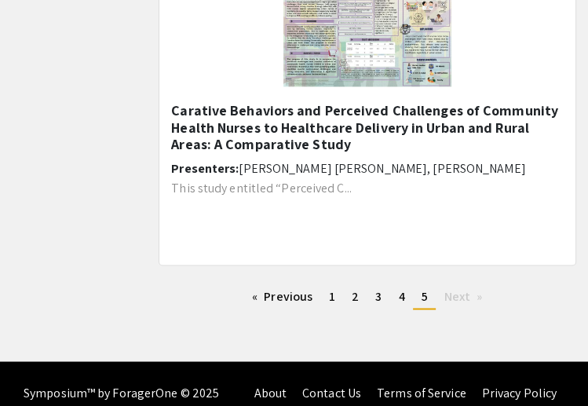
click at [427, 301] on li "You're on page 5" at bounding box center [424, 296] width 22 height 25
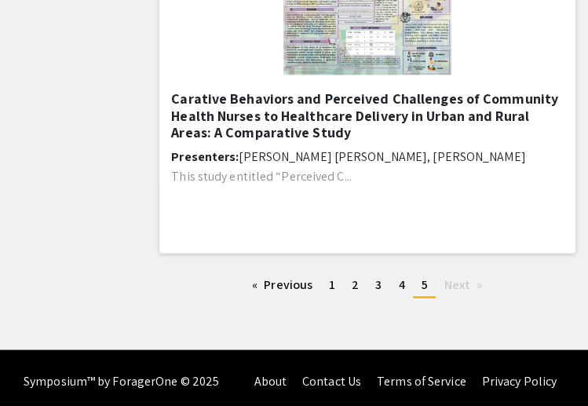
scroll to position [1222, 0]
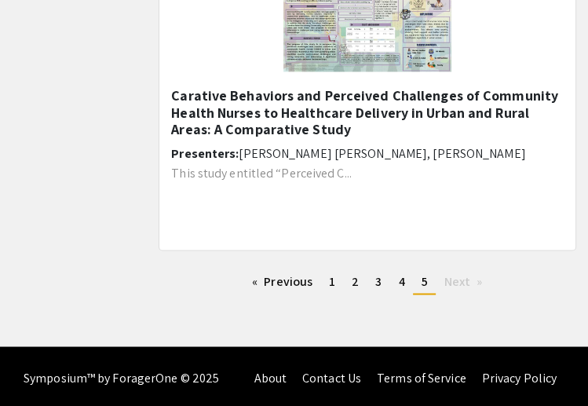
click at [458, 277] on span "Next page" at bounding box center [457, 280] width 26 height 16
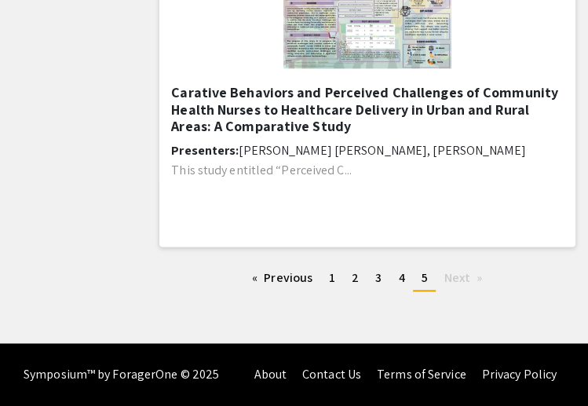
scroll to position [1011, 0]
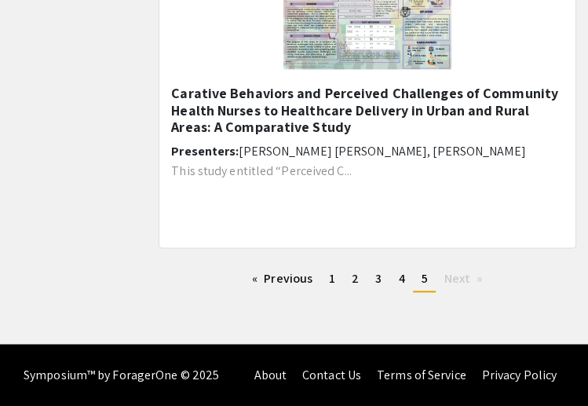
click at [429, 283] on li "You're on page 5" at bounding box center [424, 279] width 22 height 25
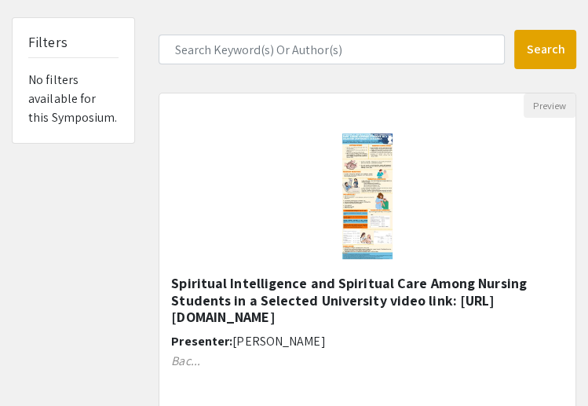
scroll to position [93, 0]
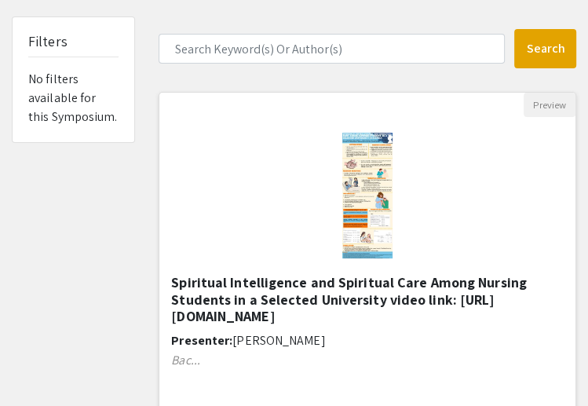
click at [367, 178] on img "Open Presentation <p><strong>Spiritual Intelligence and Spiritual Care Among Nu…" at bounding box center [368, 195] width 82 height 157
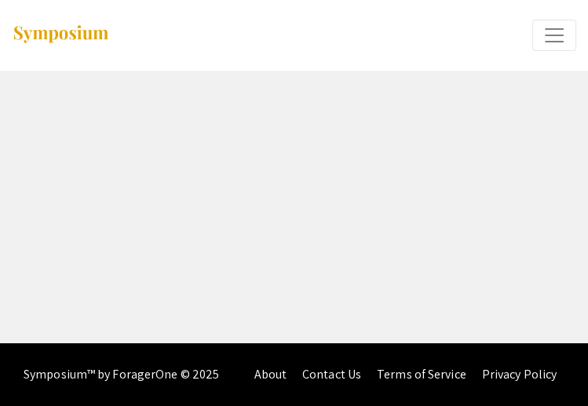
select select "custom"
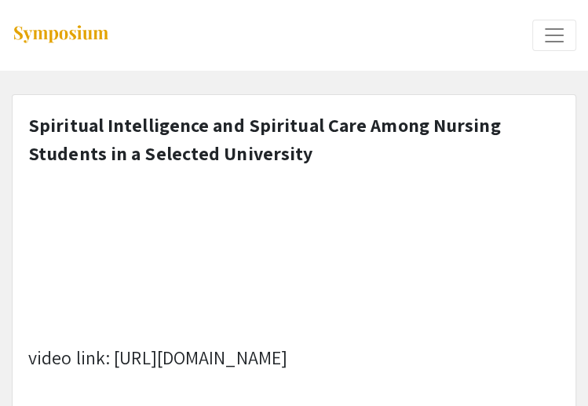
type input "0"
select select "custom"
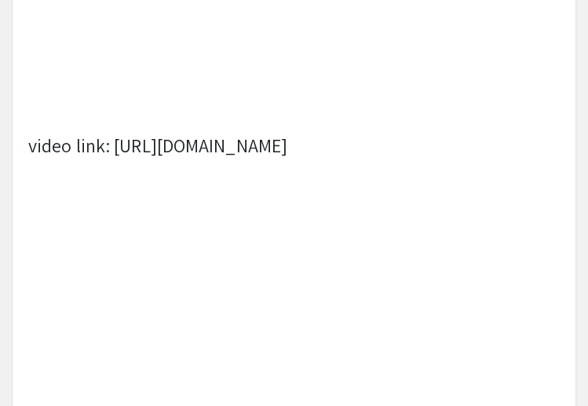
type input "1"
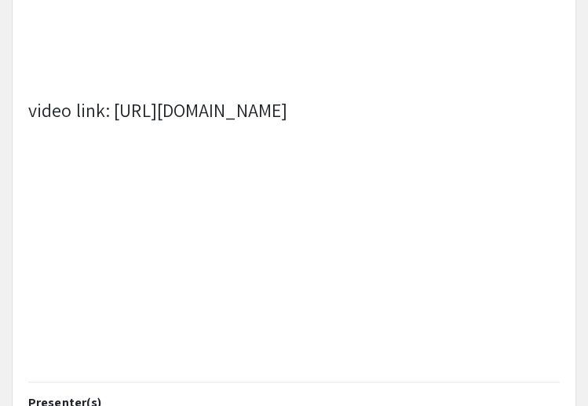
select select "auto"
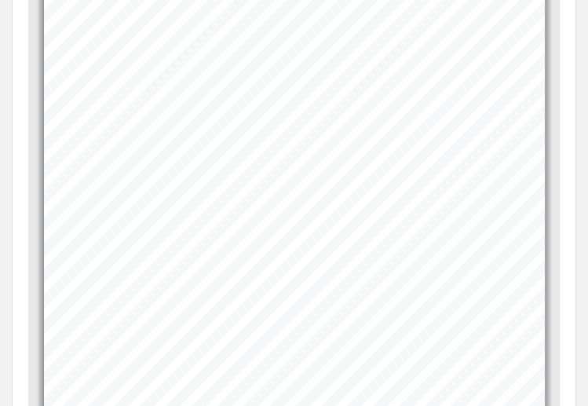
scroll to position [743, 0]
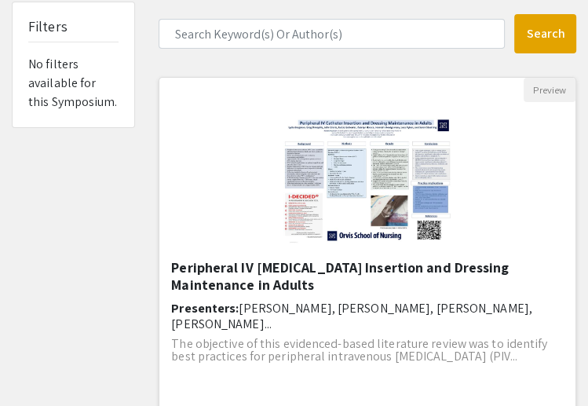
scroll to position [116, 0]
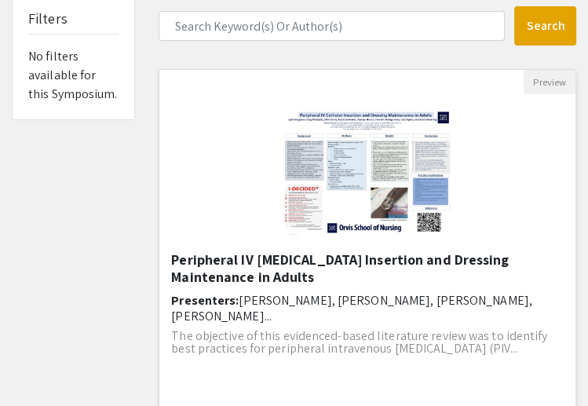
click at [247, 265] on h5 "Peripheral IV [MEDICAL_DATA] Insertion and Dressing Maintenance in Adults" at bounding box center [367, 268] width 393 height 34
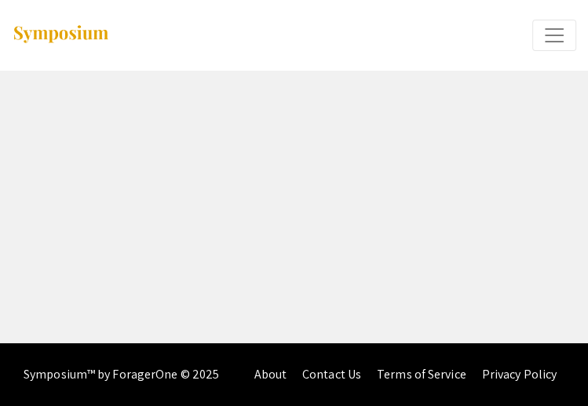
select select "custom"
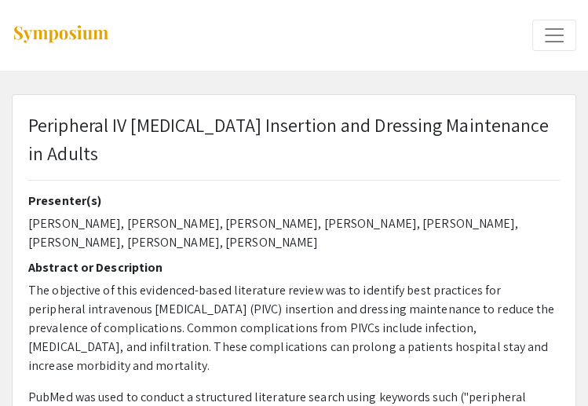
type input "0"
select select "custom"
type input "1"
select select "auto"
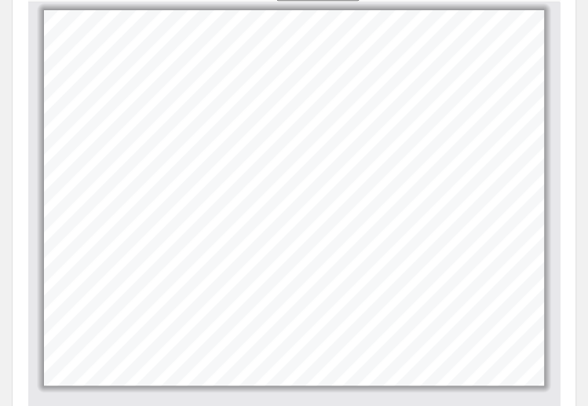
scroll to position [785, 0]
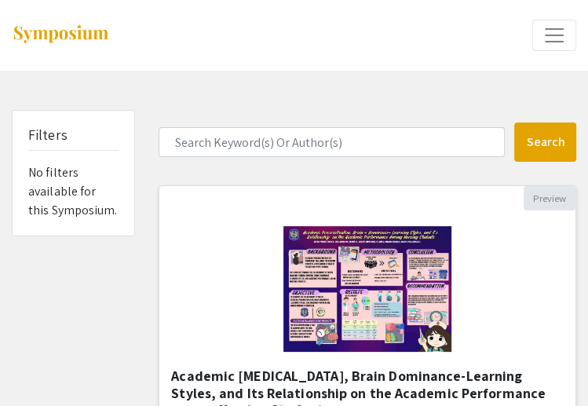
click at [549, 195] on button "Preview" at bounding box center [550, 198] width 52 height 24
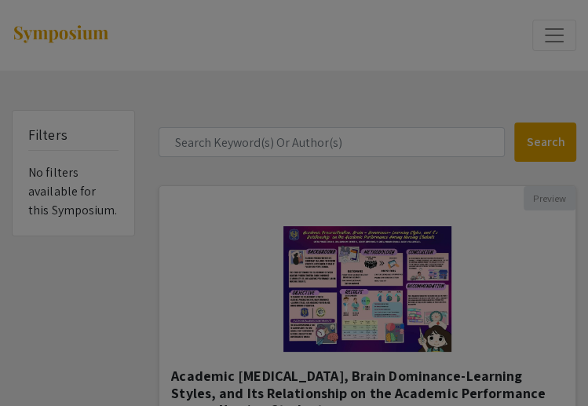
type input "1"
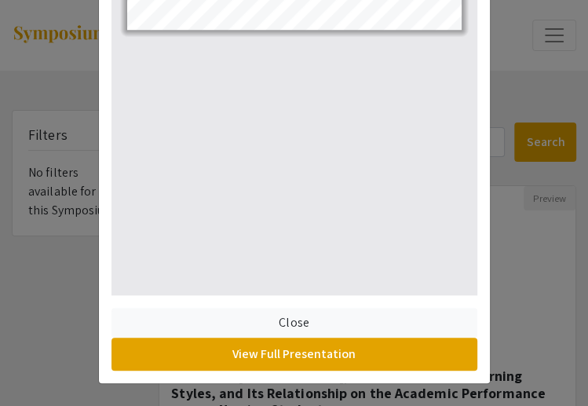
scroll to position [550, 0]
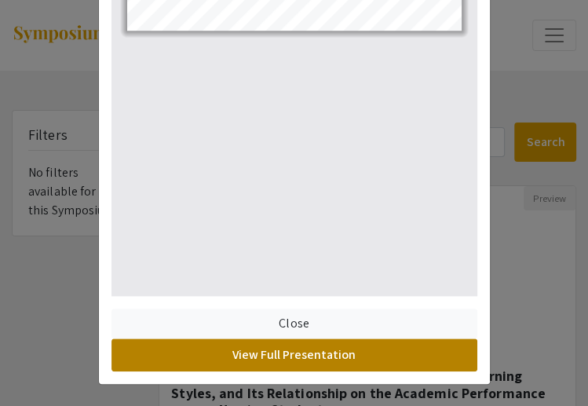
click at [396, 360] on button "View Full Presentation" at bounding box center [294, 354] width 366 height 33
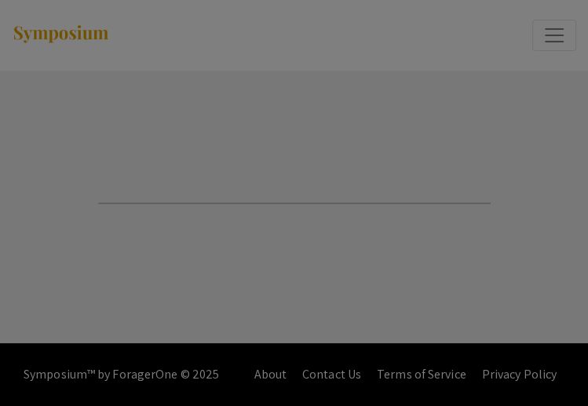
select select "custom"
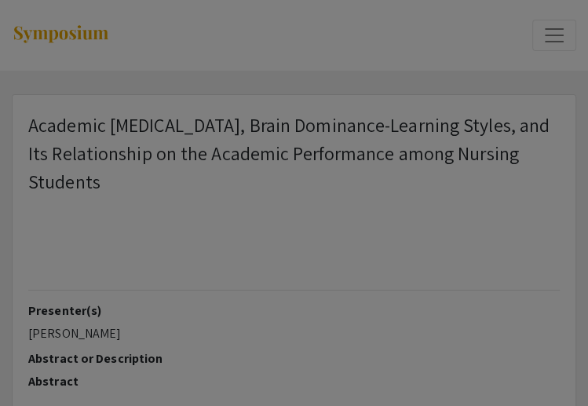
type input "0"
select select "custom"
type input "1"
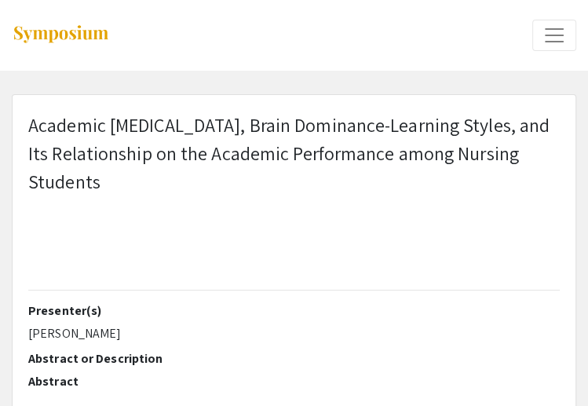
select select "auto"
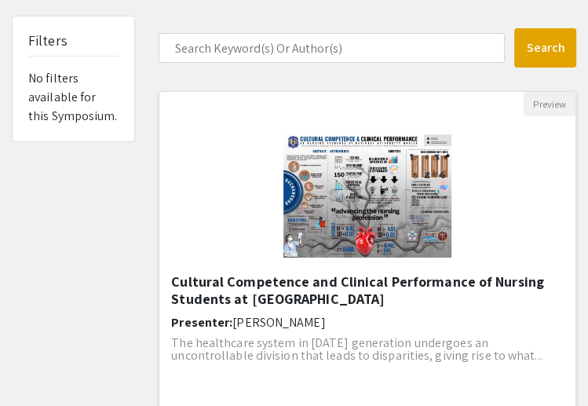
click at [354, 215] on img "Open Presentation <p>Cultural Competence and Clinical Performance of Nursing St…" at bounding box center [367, 194] width 199 height 157
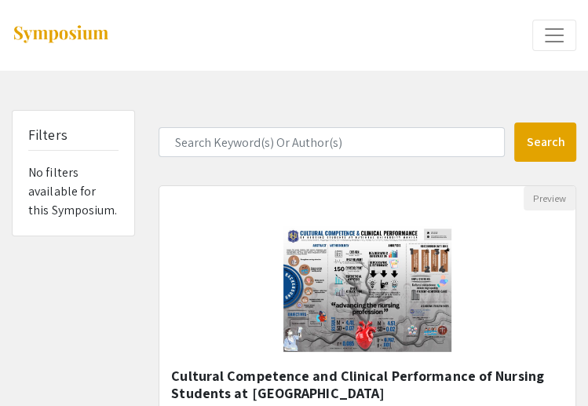
select select "custom"
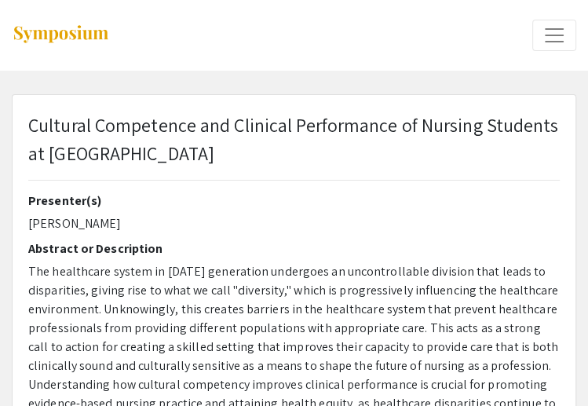
type input "0"
select select "custom"
type input "1"
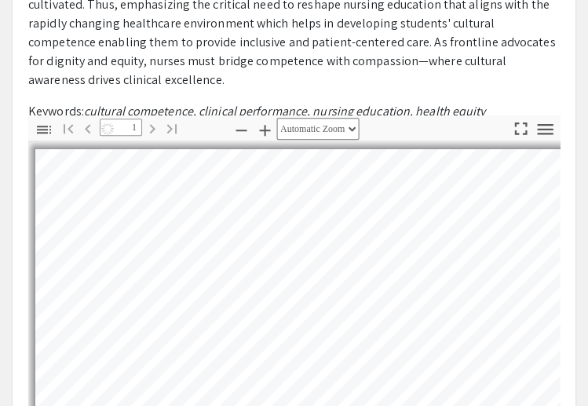
select select "auto"
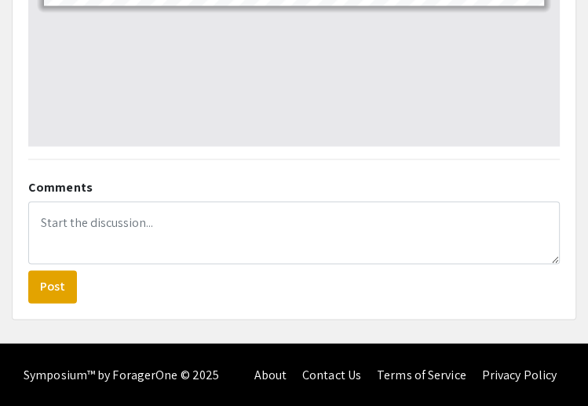
scroll to position [1145, 0]
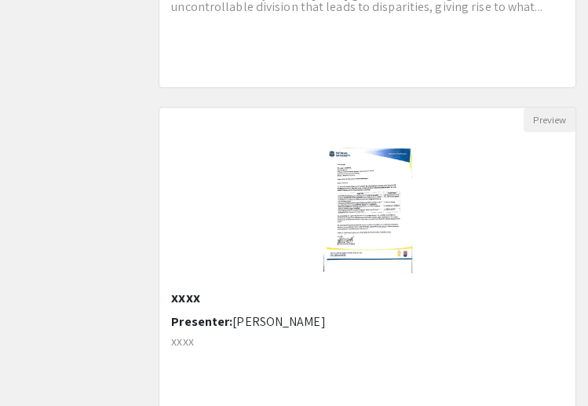
scroll to position [485, 0]
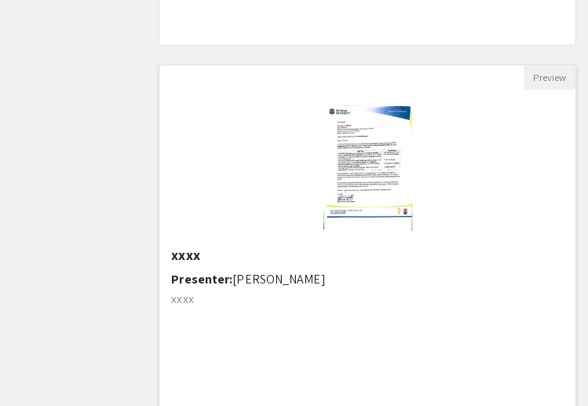
click at [338, 171] on img "Open Presentation <p>xxxx</p>" at bounding box center [368, 168] width 120 height 157
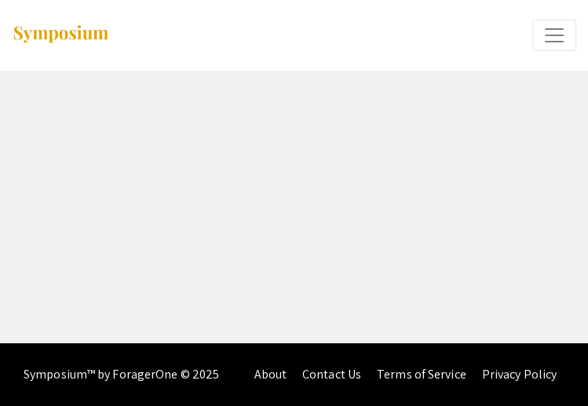
select select "custom"
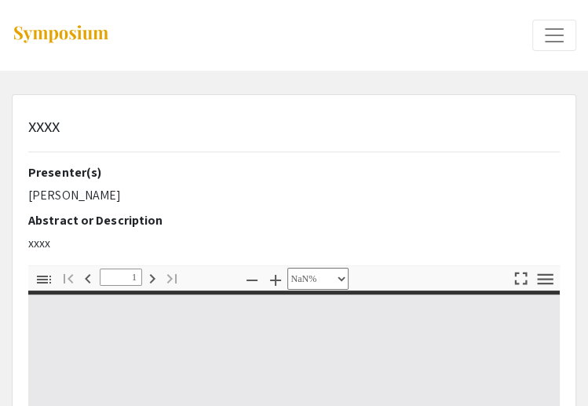
type input "0"
select select "auto"
type input "1"
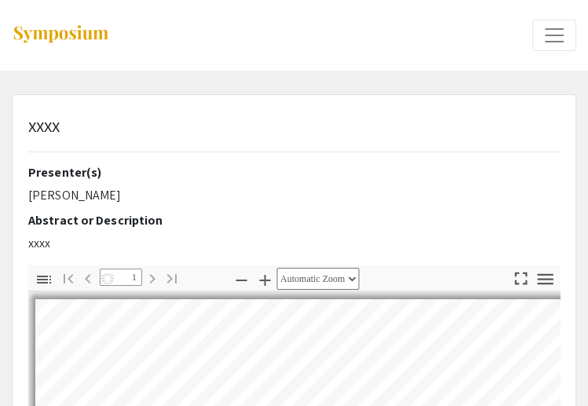
select select "auto"
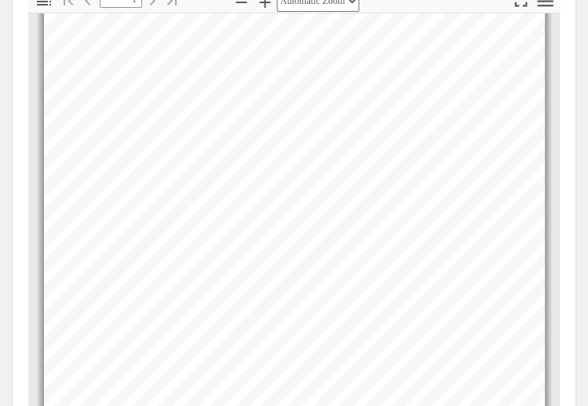
scroll to position [202, 0]
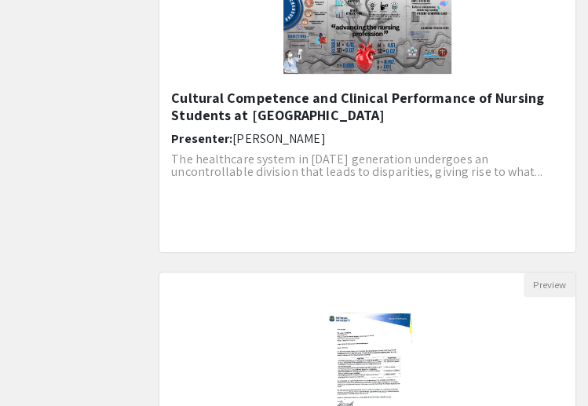
scroll to position [484, 0]
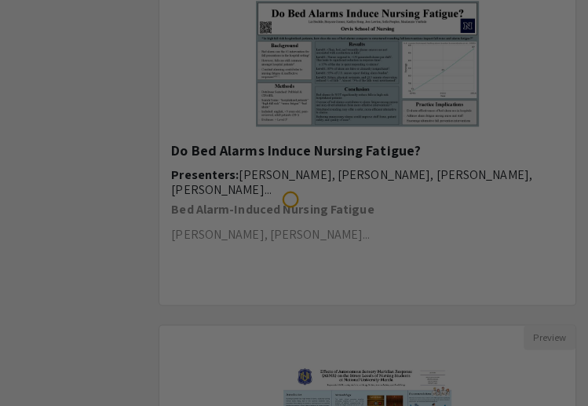
scroll to position [974, 0]
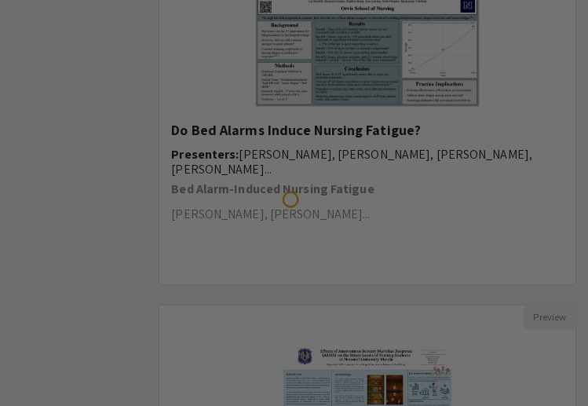
click at [283, 156] on div at bounding box center [294, 203] width 588 height 406
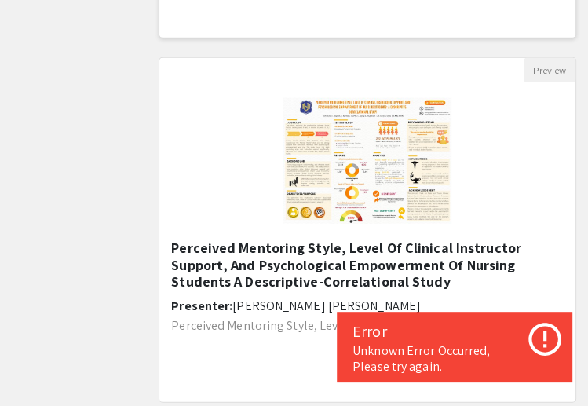
scroll to position [2092, 0]
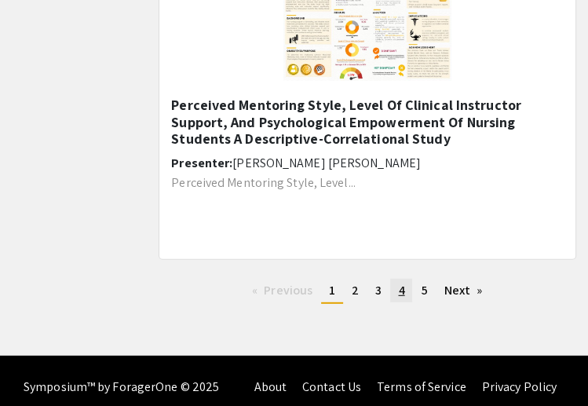
click at [399, 290] on span "4" at bounding box center [401, 290] width 6 height 16
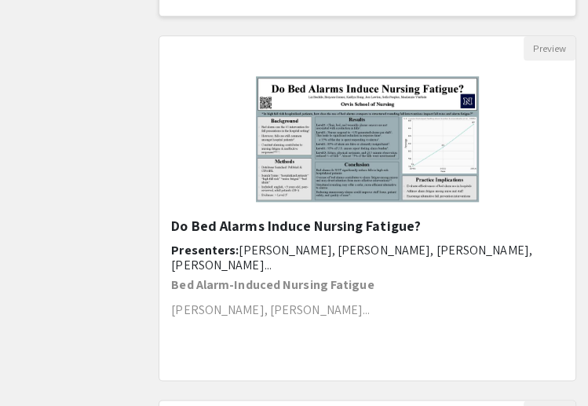
scroll to position [1039, 0]
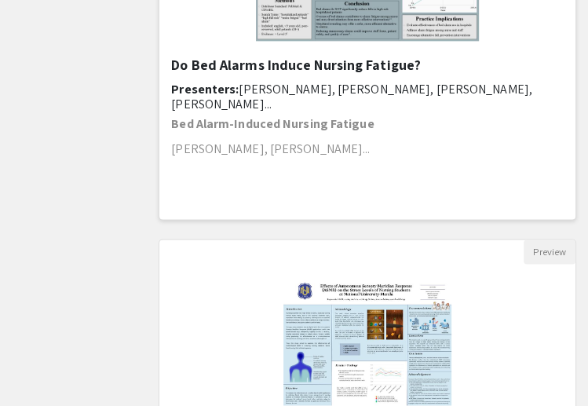
click at [351, 87] on span "[PERSON_NAME], [PERSON_NAME], [PERSON_NAME], [PERSON_NAME]..." at bounding box center [351, 96] width 361 height 31
